Goal: Task Accomplishment & Management: Manage account settings

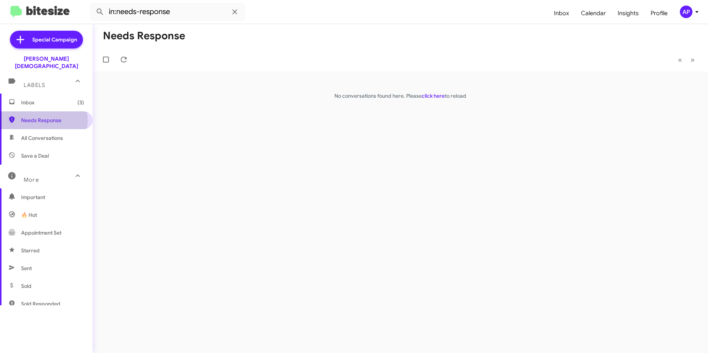
click at [43, 117] on span "Needs Response" at bounding box center [52, 120] width 63 height 7
drag, startPoint x: 406, startPoint y: 160, endPoint x: 290, endPoint y: 169, distance: 116.2
click at [405, 163] on div "Needs Response « Previous » Next No conversations found here. Please click here…" at bounding box center [401, 188] width 616 height 329
click at [29, 265] on span "Sent" at bounding box center [26, 268] width 11 height 7
type input "in:sent"
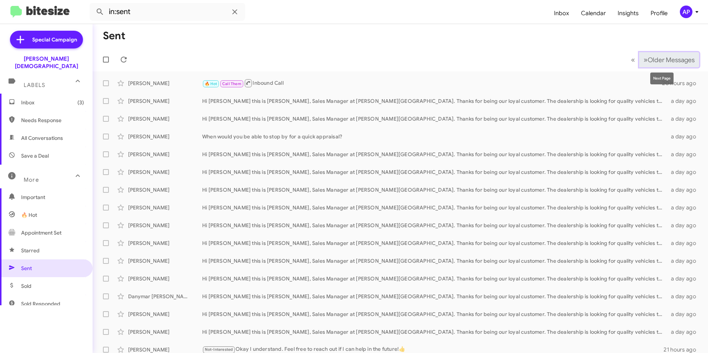
click at [656, 57] on span "Older Messages" at bounding box center [671, 60] width 47 height 8
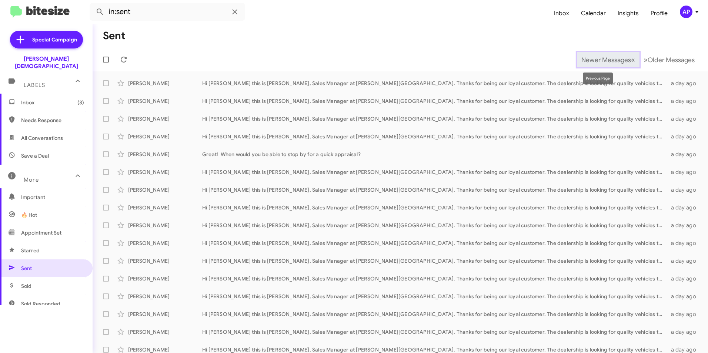
click at [584, 59] on span "Newer Messages" at bounding box center [606, 60] width 50 height 8
